Goal: Find specific page/section: Find specific page/section

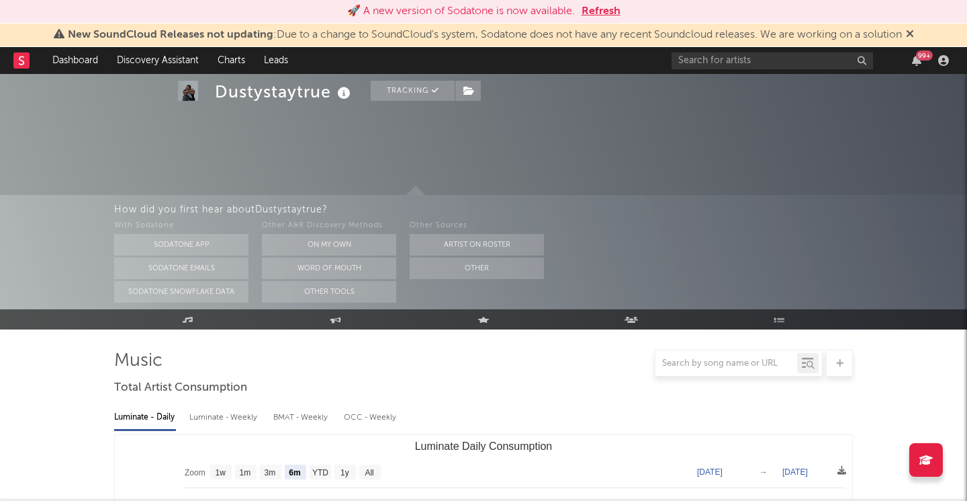
select select "6m"
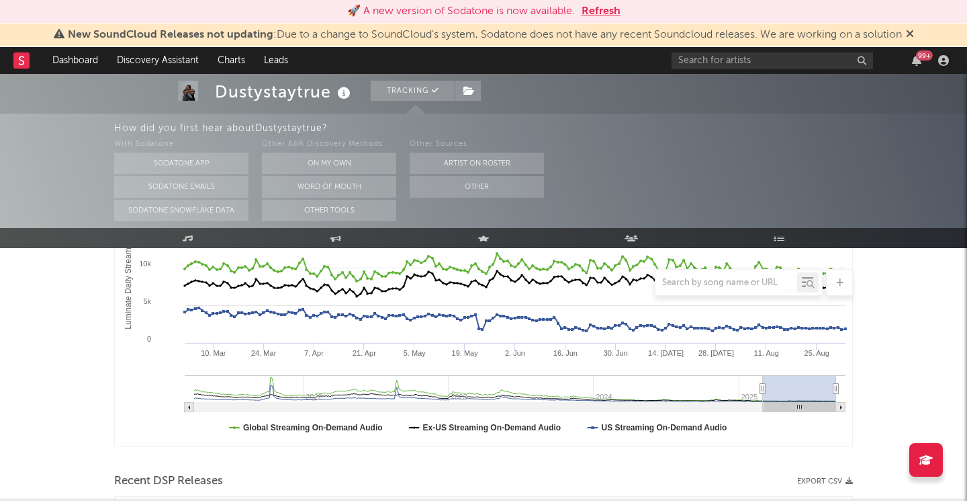
scroll to position [258, 0]
click at [709, 63] on input "text" at bounding box center [773, 60] width 202 height 17
click at [706, 61] on input "ruti" at bounding box center [773, 60] width 202 height 17
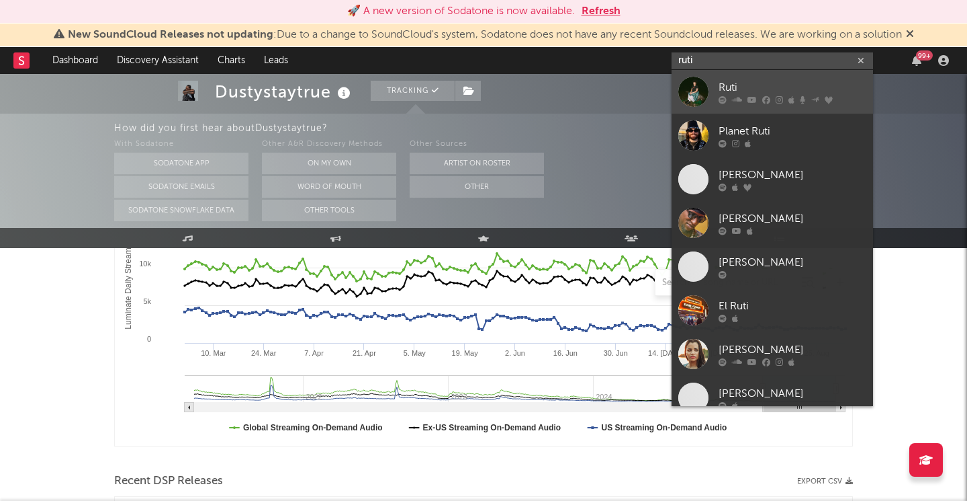
type input "ruti"
click at [713, 93] on link "Ruti" at bounding box center [773, 92] width 202 height 44
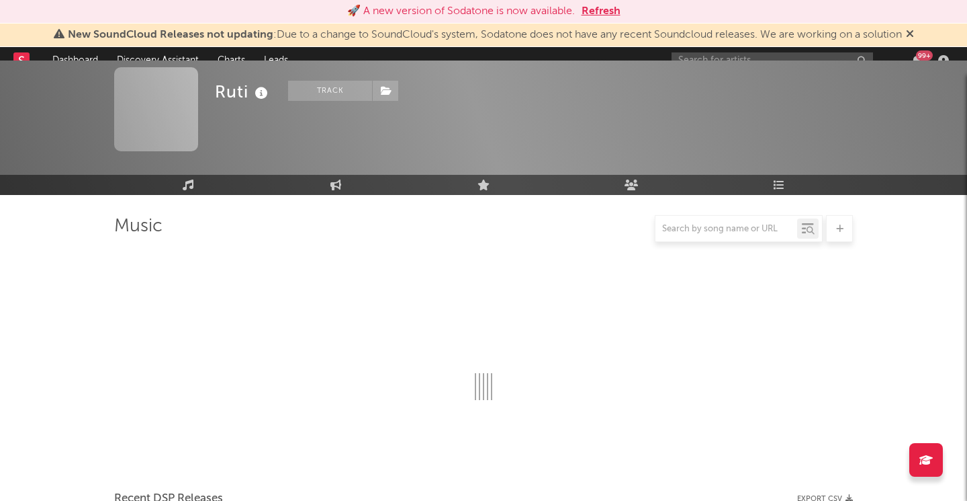
scroll to position [137, 0]
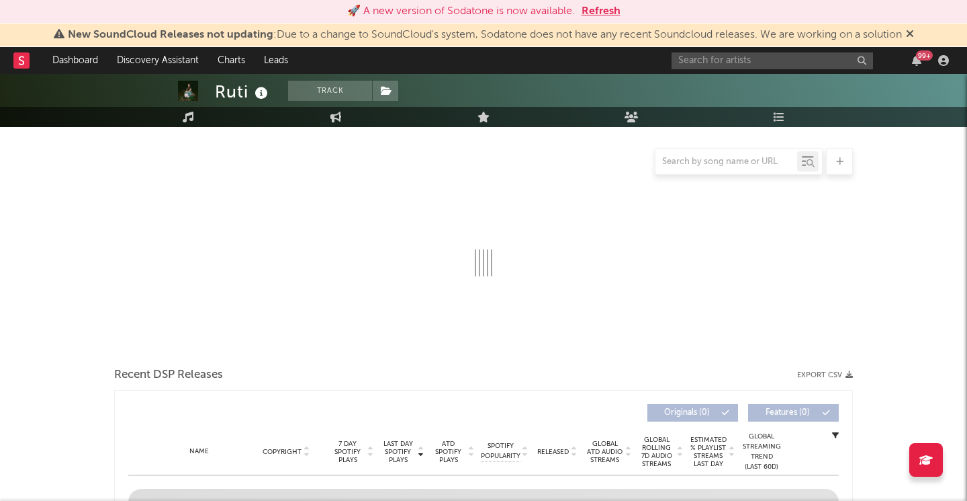
select select "6m"
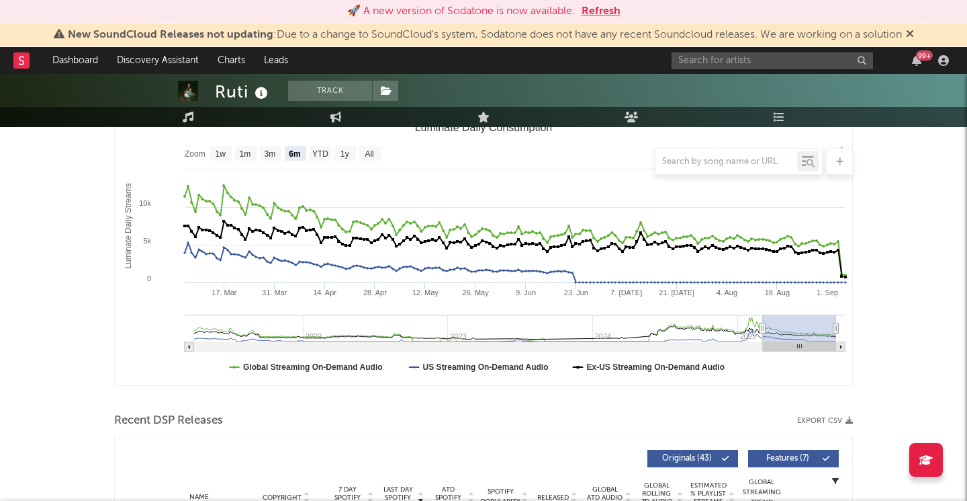
scroll to position [208, 0]
